Goal: Task Accomplishment & Management: Use online tool/utility

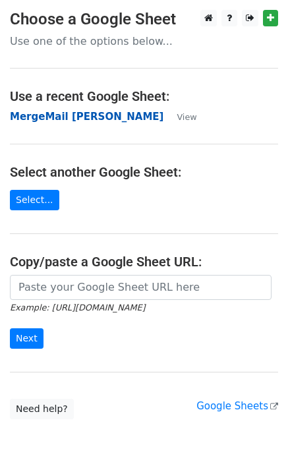
click at [99, 117] on strong "MergeMail [PERSON_NAME]" at bounding box center [86, 117] width 153 height 12
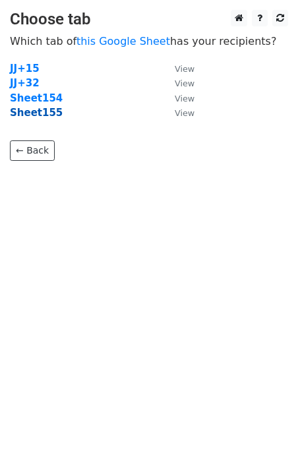
click at [42, 116] on strong "Sheet155" at bounding box center [36, 113] width 53 height 12
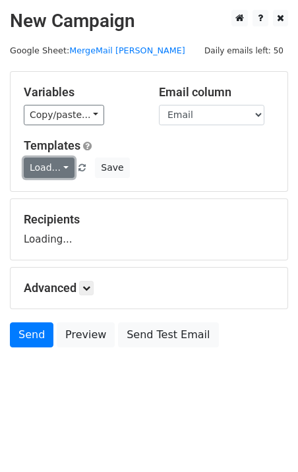
click at [53, 164] on link "Load..." at bounding box center [49, 167] width 51 height 20
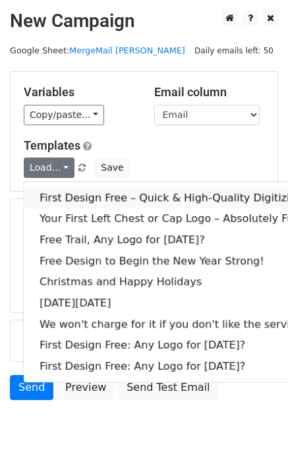
click at [90, 194] on link "First Design Free – Quick & High-Quality Digitizing!" at bounding box center [173, 197] width 299 height 21
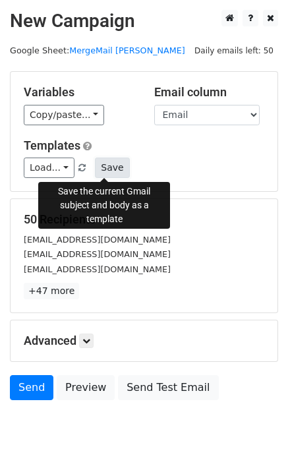
click at [102, 170] on button "Save" at bounding box center [112, 167] width 34 height 20
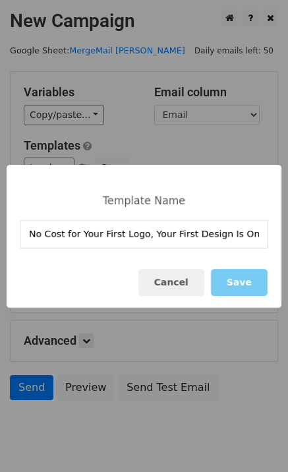
type input "No Cost for Your First Logo, Your First Design Is On Us!"
click at [239, 288] on button "Save" at bounding box center [239, 282] width 57 height 27
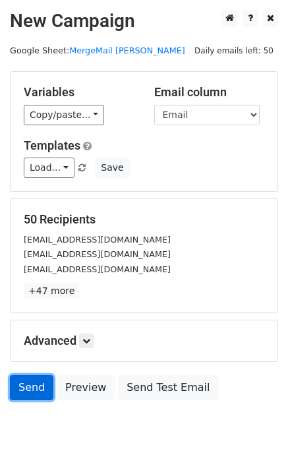
click at [37, 392] on link "Send" at bounding box center [31, 387] width 43 height 25
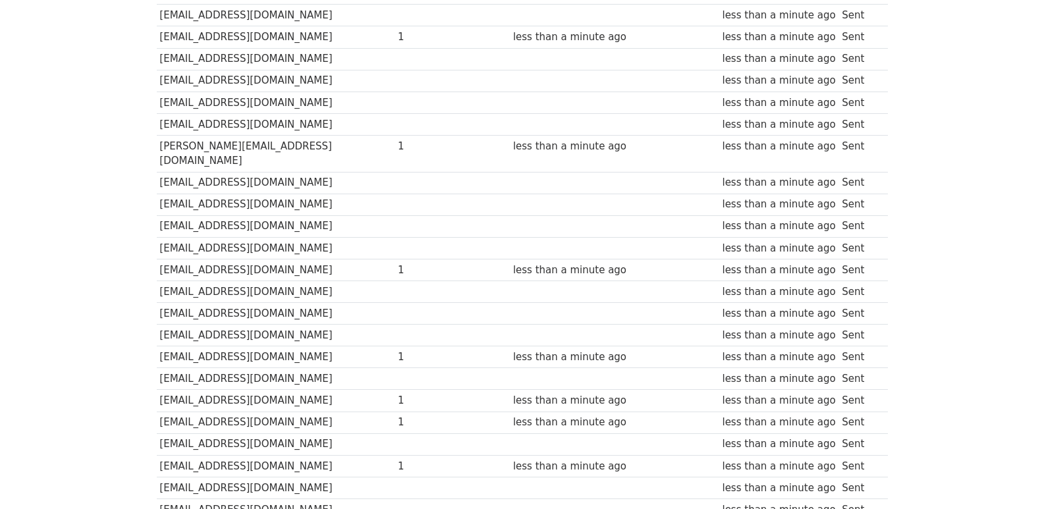
scroll to position [917, 0]
